Goal: Check status

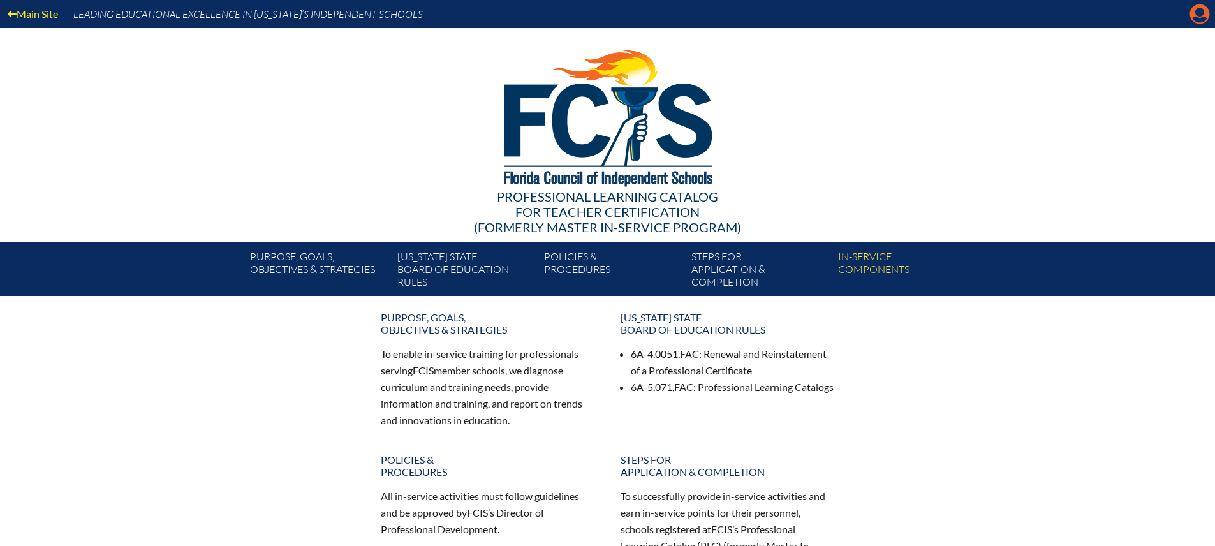
click at [1196, 12] on icon "Manage account" at bounding box center [1199, 14] width 20 height 20
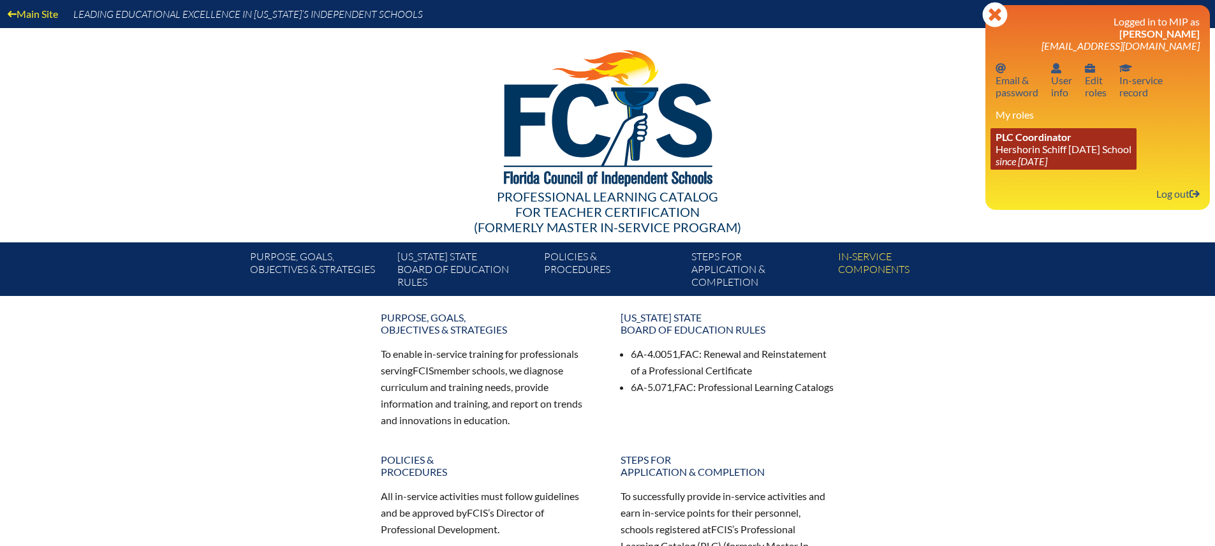
click at [1039, 149] on link "PLC Coordinator ​Hershorin Schiff Community Day School since 2020 Oct 10" at bounding box center [1063, 148] width 146 height 41
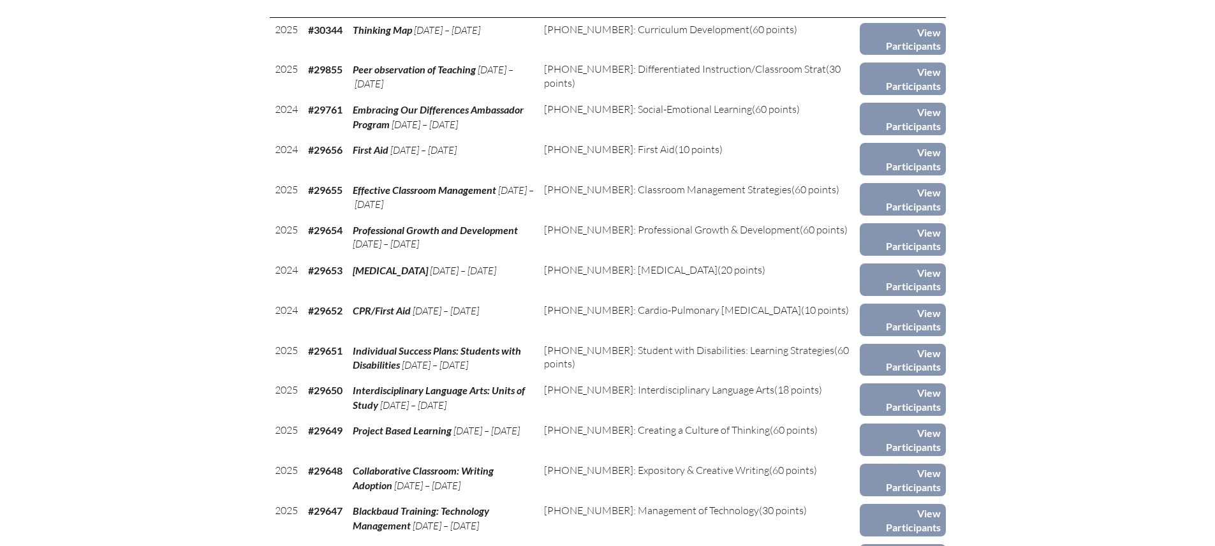
scroll to position [988, 0]
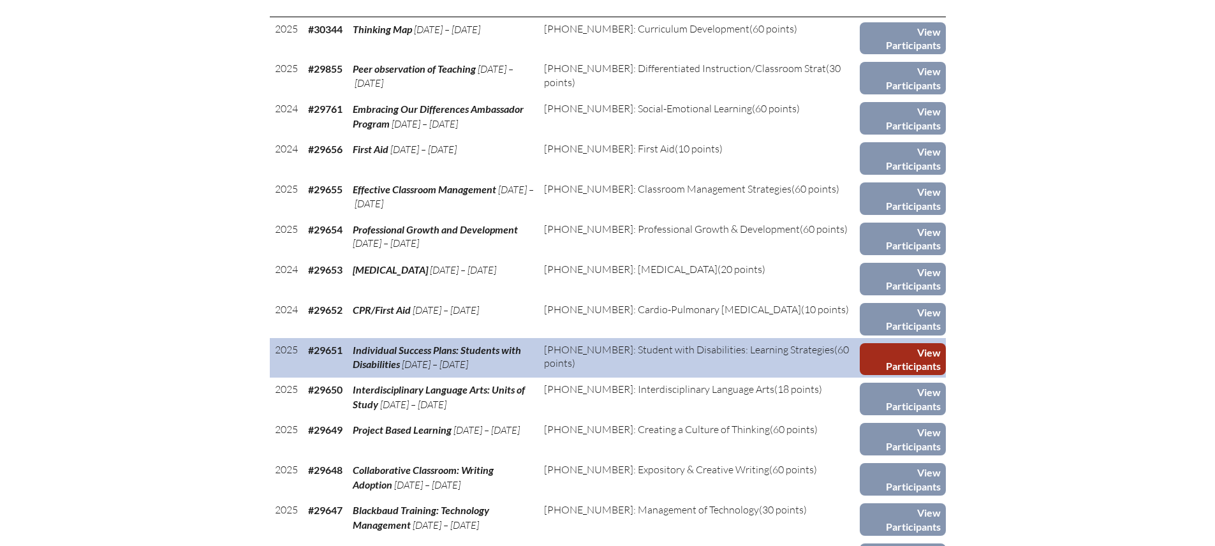
click at [910, 376] on link "View Participants" at bounding box center [901, 359] width 85 height 33
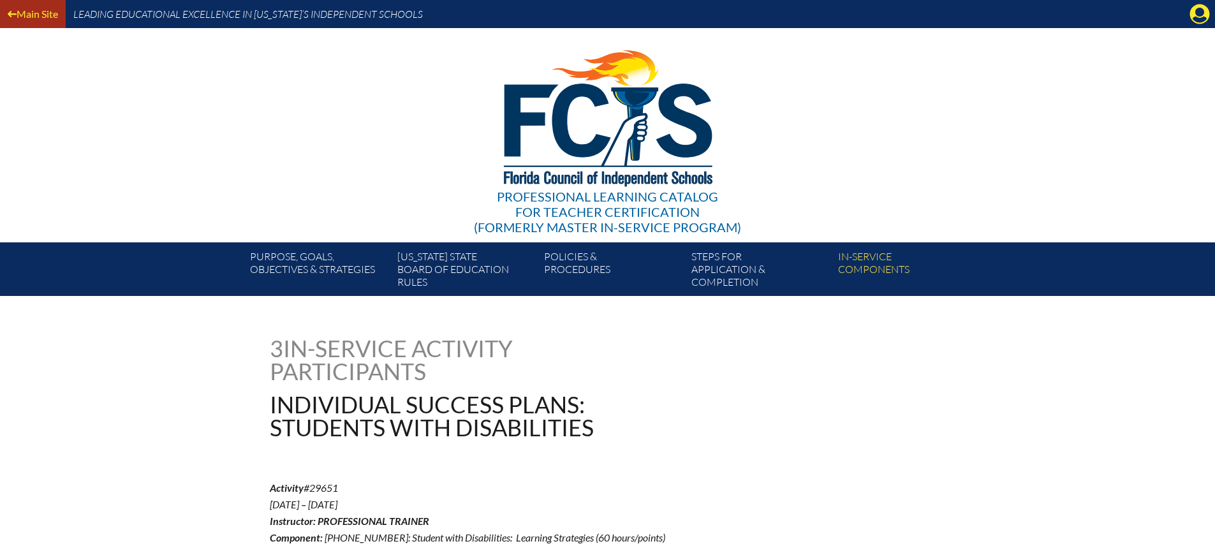
click at [13, 13] on icon at bounding box center [12, 14] width 9 height 6
